Goal: Navigation & Orientation: Find specific page/section

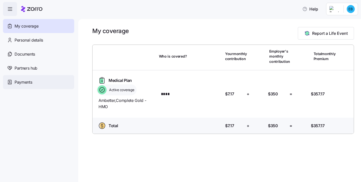
click at [30, 85] on span "Payments" at bounding box center [24, 82] width 18 height 6
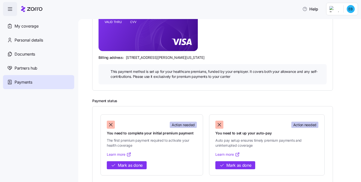
scroll to position [113, 0]
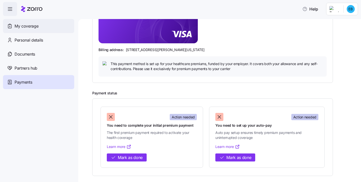
click at [39, 30] on div "My coverage" at bounding box center [38, 26] width 71 height 14
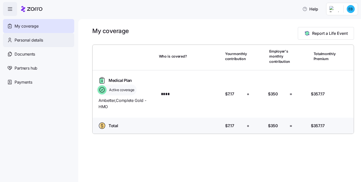
click at [33, 44] on div "Personal details" at bounding box center [38, 40] width 71 height 14
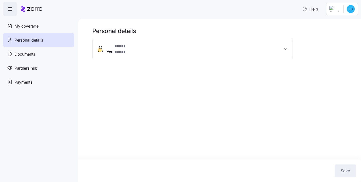
click at [118, 50] on button "You * **** **** *" at bounding box center [193, 49] width 200 height 20
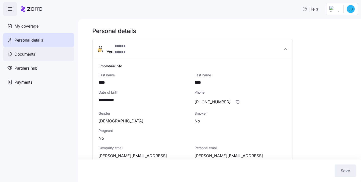
click at [36, 55] on div "Documents" at bounding box center [38, 54] width 71 height 14
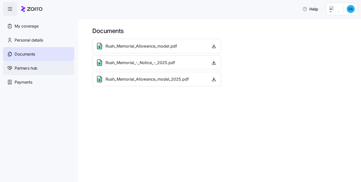
click at [39, 69] on div "Partners hub" at bounding box center [38, 68] width 71 height 14
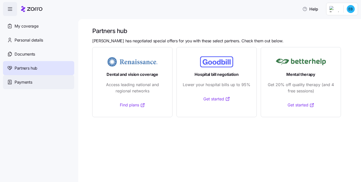
click at [37, 81] on div "Payments" at bounding box center [38, 82] width 71 height 14
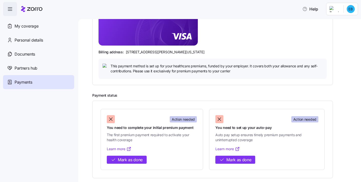
scroll to position [113, 0]
